Goal: Contribute content

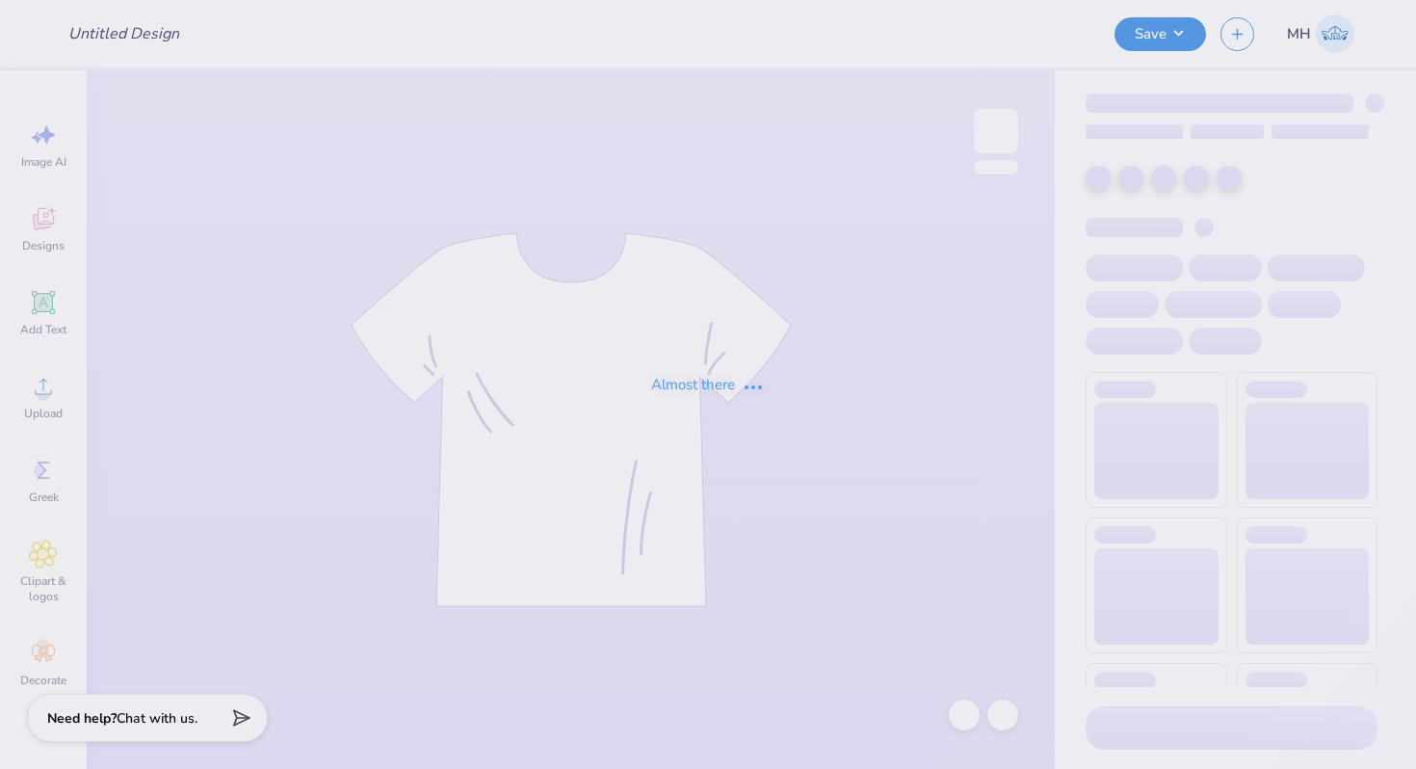
type input "Clinique on Campus Ambassadorship Merch"
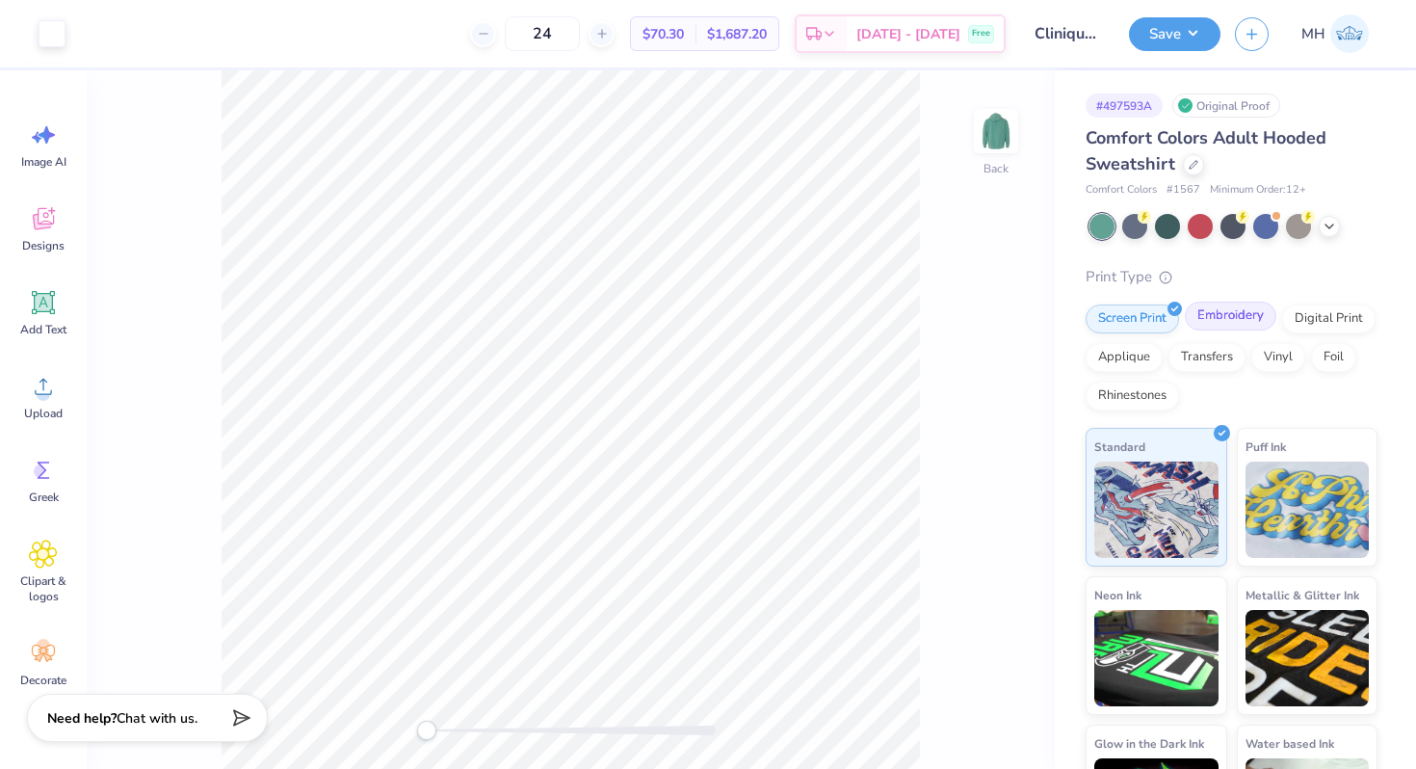
click at [1200, 313] on div "Embroidery" at bounding box center [1231, 316] width 92 height 29
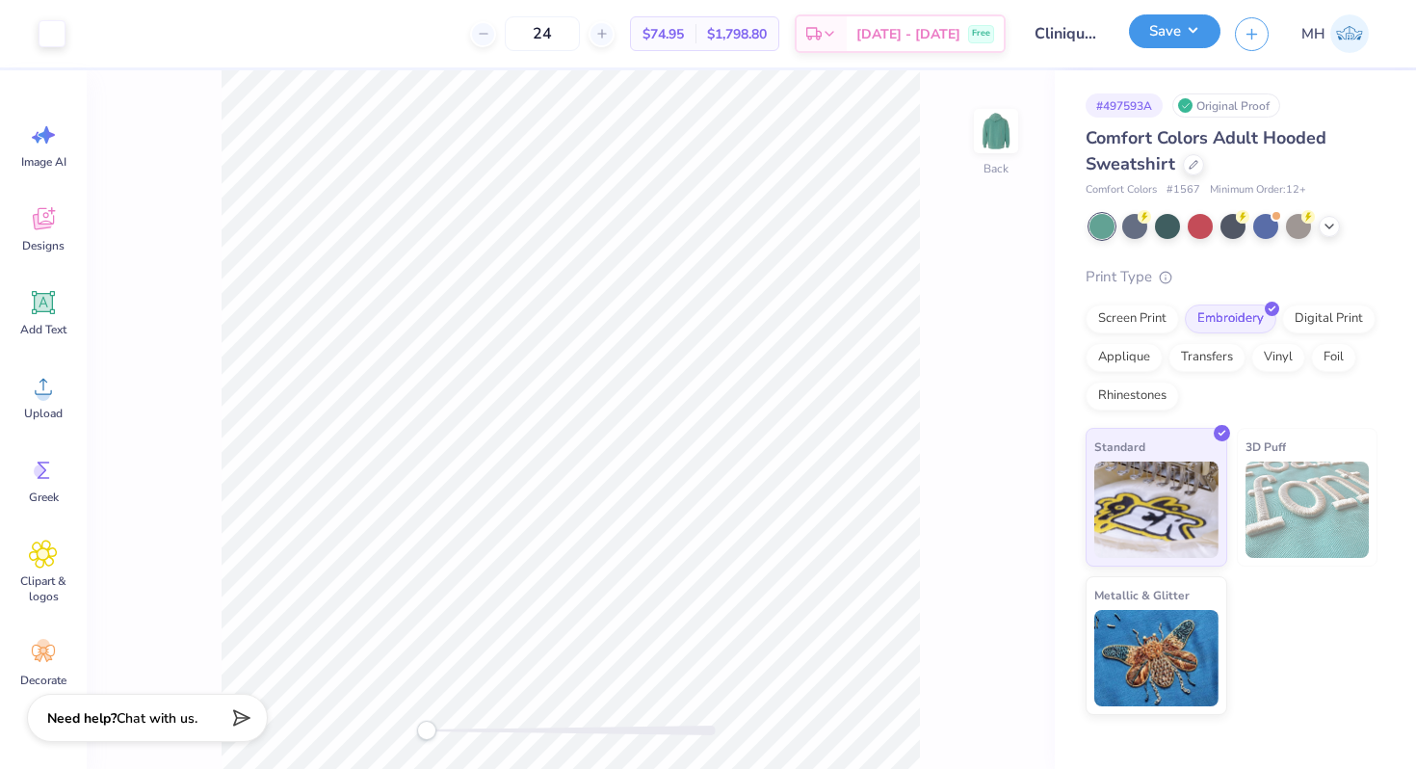
click at [1195, 49] on div "Save" at bounding box center [1175, 34] width 92 height 34
click at [1144, 36] on button "Save" at bounding box center [1175, 31] width 92 height 34
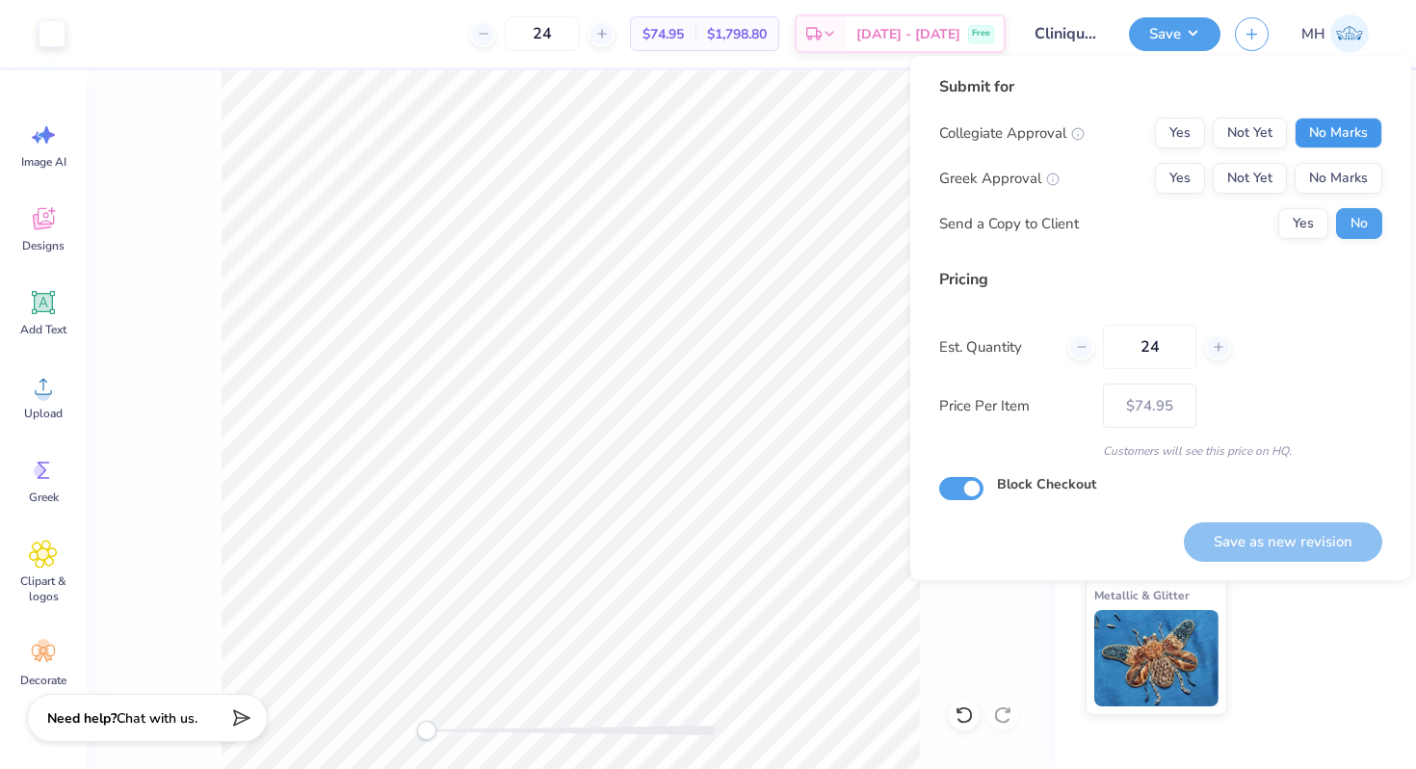
click at [1326, 136] on button "No Marks" at bounding box center [1339, 133] width 88 height 31
click at [1332, 169] on button "No Marks" at bounding box center [1339, 178] width 88 height 31
click at [1319, 546] on button "Save as new revision" at bounding box center [1283, 542] width 198 height 40
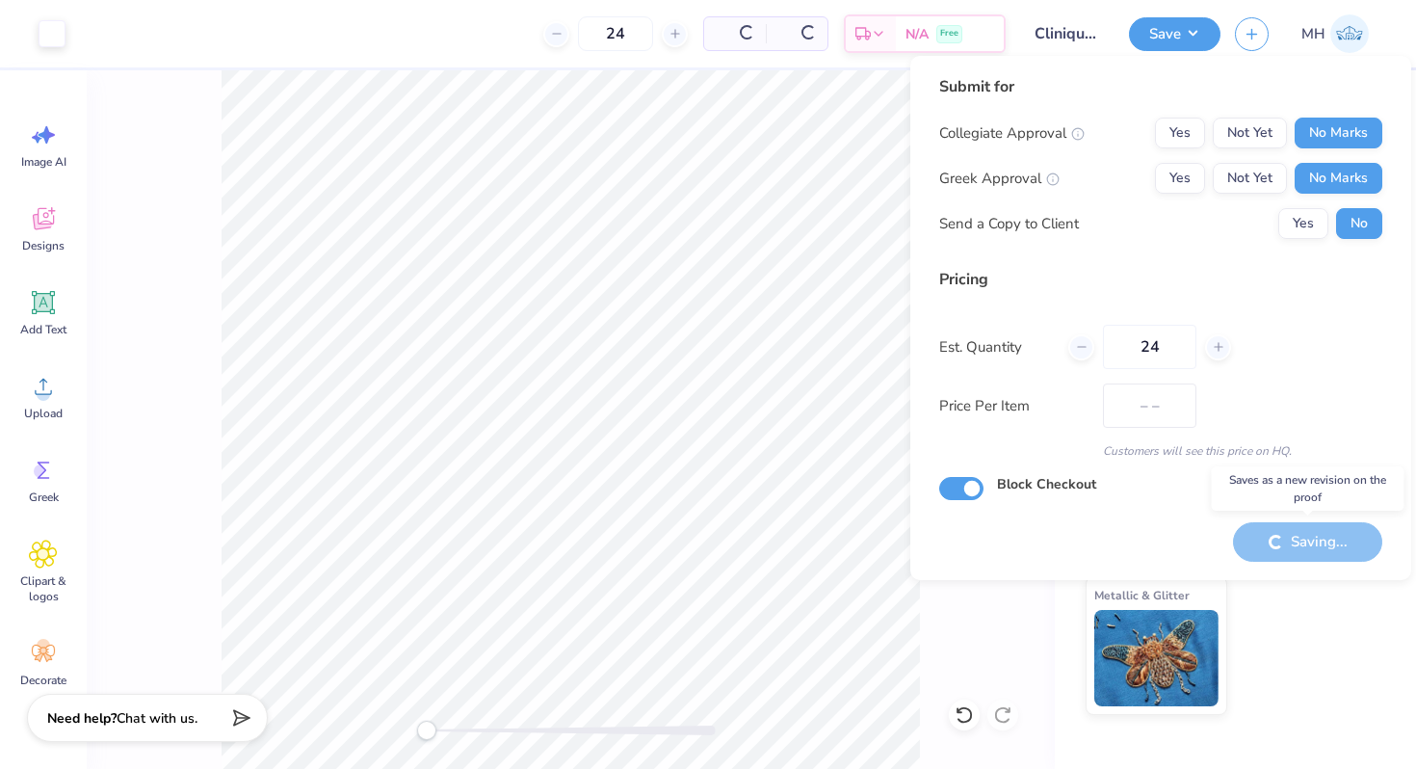
type input "$74.95"
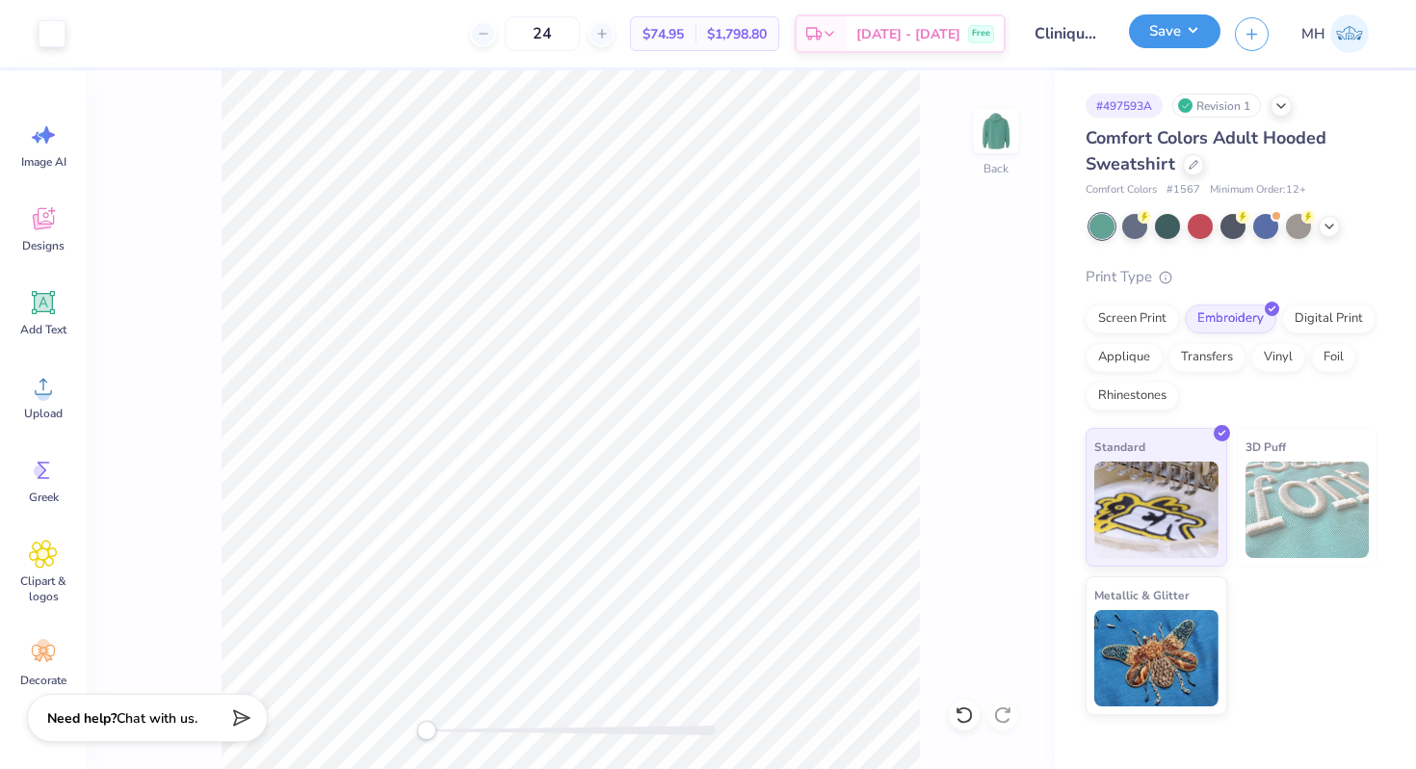
click at [1173, 21] on button "Save" at bounding box center [1175, 31] width 92 height 34
